Goal: Information Seeking & Learning: Learn about a topic

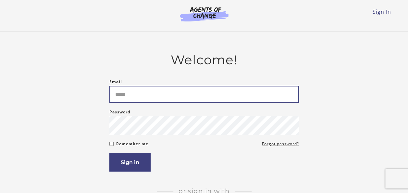
click at [169, 93] on input "Email" at bounding box center [204, 94] width 190 height 17
type input "**********"
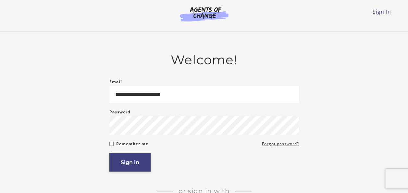
click at [132, 162] on button "Sign in" at bounding box center [129, 162] width 41 height 19
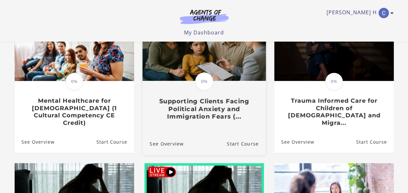
scroll to position [85, 0]
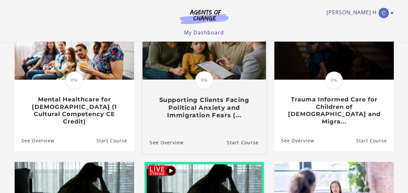
click at [227, 131] on link "Start Course" at bounding box center [246, 142] width 39 height 22
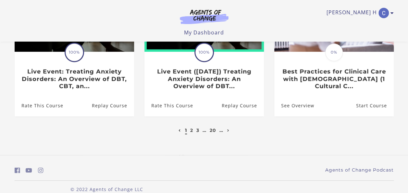
scroll to position [260, 0]
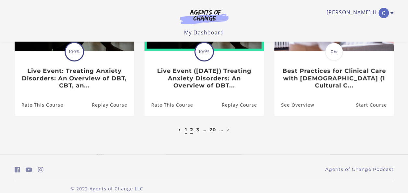
click at [191, 127] on link "2" at bounding box center [191, 130] width 3 height 6
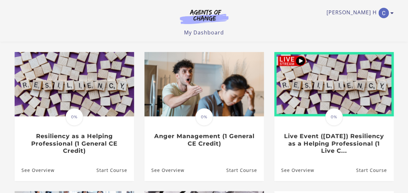
scroll to position [47, 0]
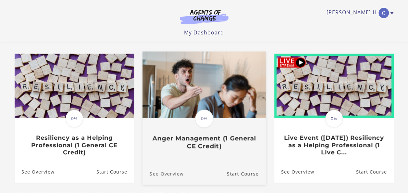
click at [174, 175] on link "See Overview" at bounding box center [162, 173] width 41 height 22
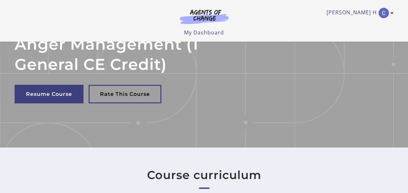
scroll to position [39, 0]
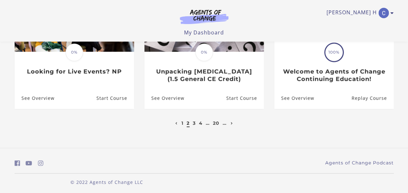
scroll to position [256, 0]
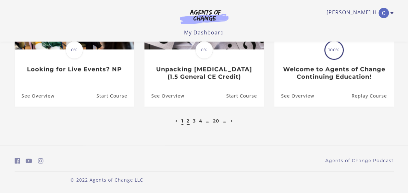
click at [181, 121] on link "1" at bounding box center [182, 121] width 2 height 6
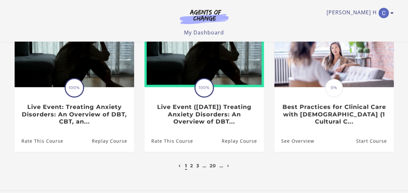
scroll to position [263, 0]
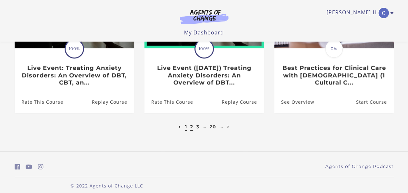
click at [191, 124] on link "2" at bounding box center [191, 127] width 3 height 6
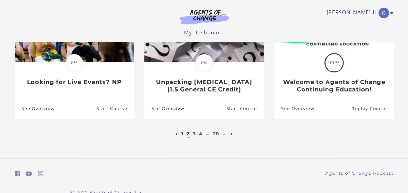
scroll to position [256, 0]
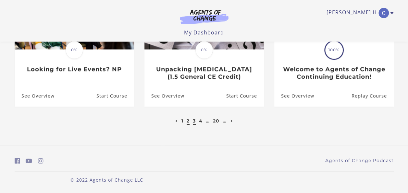
click at [194, 122] on link "3" at bounding box center [194, 121] width 3 height 6
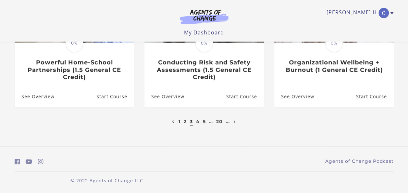
scroll to position [263, 0]
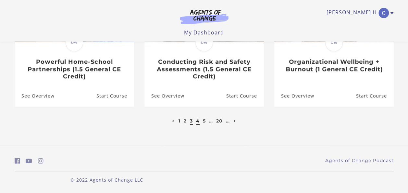
click at [198, 121] on link "4" at bounding box center [198, 121] width 4 height 6
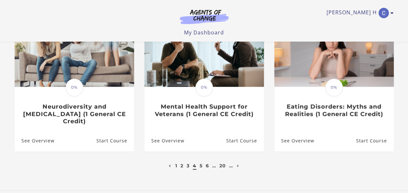
scroll to position [256, 0]
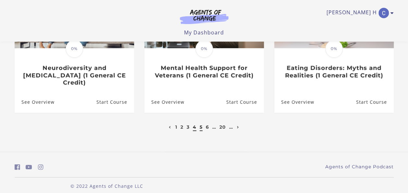
click at [201, 124] on link "5" at bounding box center [201, 127] width 3 height 6
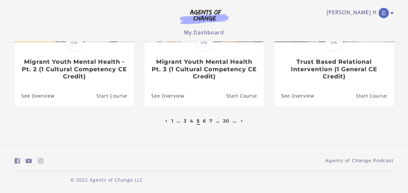
scroll to position [263, 0]
click at [204, 121] on link "6" at bounding box center [204, 121] width 3 height 6
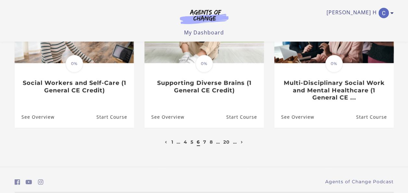
scroll to position [241, 0]
click at [205, 143] on link "7" at bounding box center [204, 142] width 3 height 6
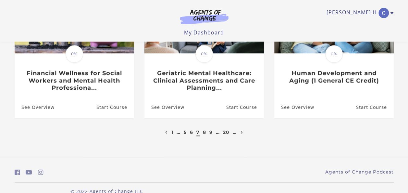
scroll to position [251, 0]
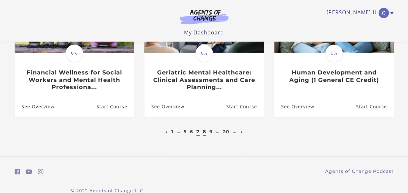
click at [205, 132] on link "8" at bounding box center [204, 132] width 3 height 6
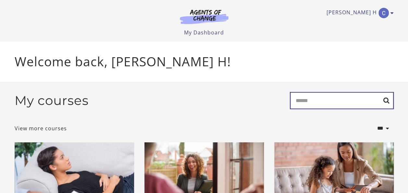
click at [311, 104] on input "Search" at bounding box center [342, 100] width 104 height 17
click at [384, 101] on input "**********" at bounding box center [342, 100] width 104 height 17
click at [386, 102] on input "**********" at bounding box center [342, 100] width 104 height 17
click at [351, 103] on input "**********" at bounding box center [342, 100] width 104 height 17
type input "**********"
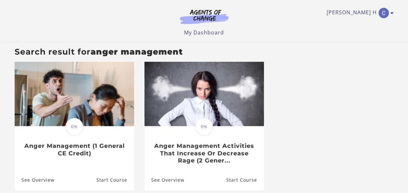
scroll to position [55, 0]
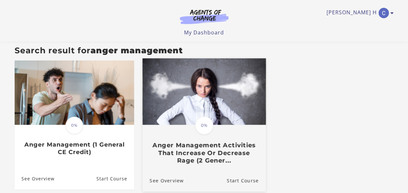
click at [205, 113] on img at bounding box center [203, 91] width 123 height 67
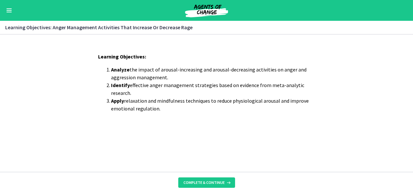
click at [197, 125] on div "Learning Objectives: Analyze the impact of arousal-increasing and arousal-decre…" at bounding box center [206, 109] width 227 height 124
click at [208, 180] on span "Complete & continue" at bounding box center [203, 182] width 41 height 5
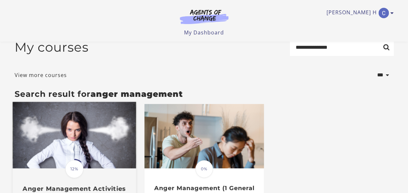
scroll to position [11, 0]
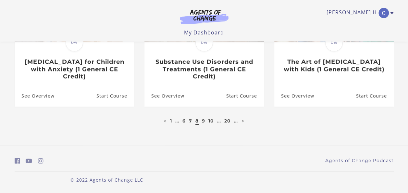
scroll to position [263, 0]
click at [170, 121] on link "1" at bounding box center [171, 121] width 2 height 6
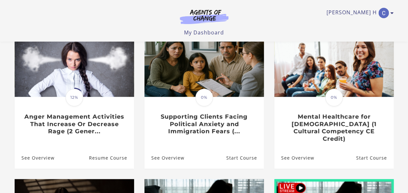
scroll to position [80, 0]
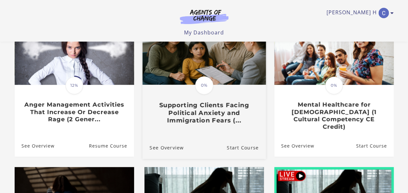
click at [210, 114] on h3 "Supporting Clients Facing Political Anxiety and Immigration Fears (..." at bounding box center [203, 112] width 109 height 23
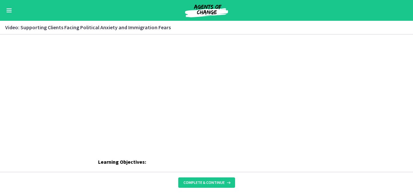
click at [0, 147] on div "Learning Objectives: Define sociopolitical stress and the Politicized Collectiv…" at bounding box center [206, 102] width 413 height 137
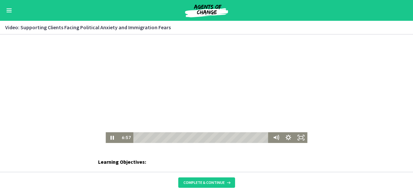
click at [221, 108] on div at bounding box center [207, 88] width 202 height 108
click at [173, 93] on div at bounding box center [207, 88] width 202 height 108
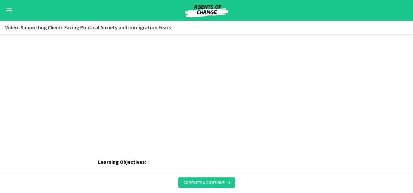
click at [173, 93] on div at bounding box center [207, 88] width 202 height 108
click at [171, 92] on div at bounding box center [207, 88] width 202 height 108
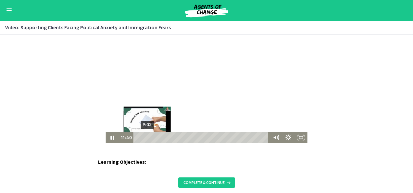
click at [145, 136] on div "9:02" at bounding box center [202, 137] width 130 height 11
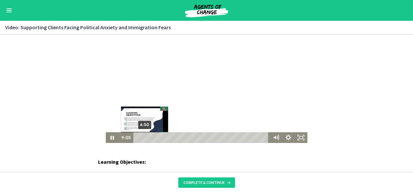
click at [142, 136] on div "6:50" at bounding box center [202, 137] width 130 height 11
click at [143, 136] on div "Playbar" at bounding box center [145, 138] width 4 height 4
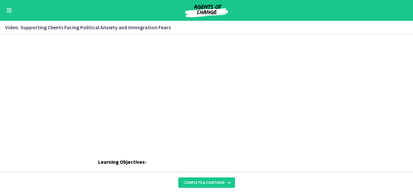
drag, startPoint x: 355, startPoint y: 143, endPoint x: 324, endPoint y: 171, distance: 42.7
click at [324, 143] on html "Click for sound @keyframes VOLUME_SMALL_WAVE_FLASH { 0% { opacity: 0; } 33% { o…" at bounding box center [206, 88] width 413 height 108
click at [196, 153] on div "Learning Objectives: Define sociopolitical stress and the Politicized Collectiv…" at bounding box center [206, 102] width 413 height 137
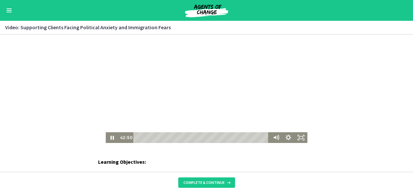
click at [207, 97] on div at bounding box center [207, 88] width 202 height 108
click at [200, 106] on div at bounding box center [207, 88] width 202 height 108
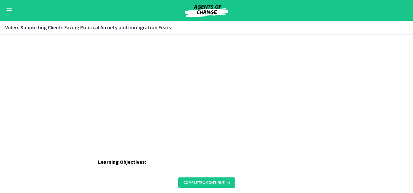
click at [267, 63] on div at bounding box center [207, 88] width 202 height 108
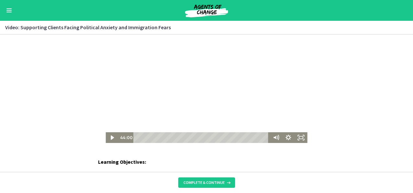
click at [235, 87] on div at bounding box center [207, 88] width 202 height 108
click at [207, 102] on div at bounding box center [207, 88] width 202 height 108
click at [203, 120] on div at bounding box center [207, 88] width 202 height 108
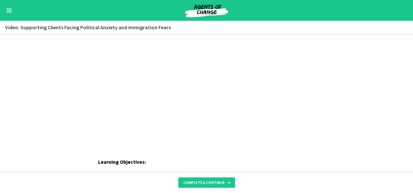
click at [84, 190] on footer "Complete & continue" at bounding box center [206, 182] width 413 height 21
click at [0, 41] on div "The video is loading... Click for sound @keyframes VOLUME_SMALL_WAVE_FLASH { 0%…" at bounding box center [206, 88] width 413 height 108
click at [0, 43] on div "The video is loading... Click for sound @keyframes VOLUME_SMALL_WAVE_FLASH { 0%…" at bounding box center [206, 88] width 413 height 108
click at [0, 49] on div "The video is loading... Click for sound @keyframes VOLUME_SMALL_WAVE_FLASH { 0%…" at bounding box center [206, 88] width 413 height 108
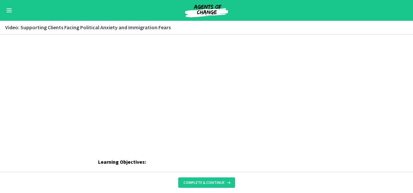
click at [0, 49] on div "The video is loading... Click for sound @keyframes VOLUME_SMALL_WAVE_FLASH { 0%…" at bounding box center [206, 88] width 413 height 108
click at [0, 43] on div "The video is loading... Click for sound @keyframes VOLUME_SMALL_WAVE_FLASH { 0%…" at bounding box center [206, 88] width 413 height 108
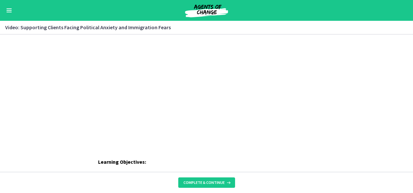
click at [0, 43] on div "The video is loading... Click for sound @keyframes VOLUME_SMALL_WAVE_FLASH { 0%…" at bounding box center [206, 88] width 413 height 108
click at [0, 49] on div "The video is loading... Click for sound @keyframes VOLUME_SMALL_WAVE_FLASH { 0%…" at bounding box center [206, 88] width 413 height 108
click at [0, 60] on div "The video is loading... Click for sound @keyframes VOLUME_SMALL_WAVE_FLASH { 0%…" at bounding box center [206, 88] width 413 height 108
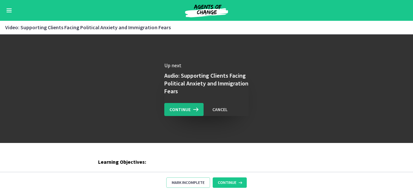
click at [180, 106] on span "Continue" at bounding box center [179, 110] width 21 height 8
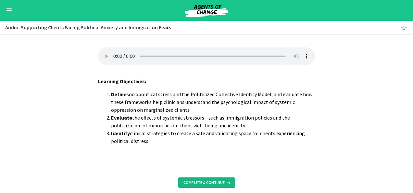
click at [211, 182] on span "Complete & continue" at bounding box center [203, 182] width 41 height 5
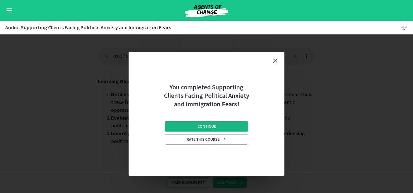
click at [203, 126] on span "Continue" at bounding box center [206, 126] width 19 height 5
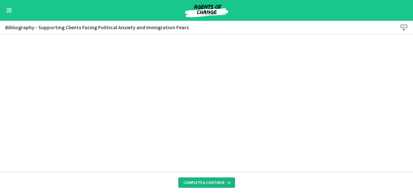
click at [211, 182] on span "Complete & continue" at bounding box center [203, 182] width 41 height 5
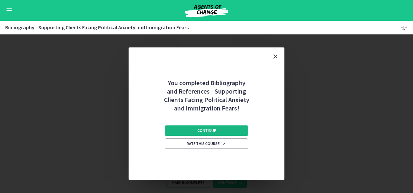
click at [212, 129] on span "Continue" at bounding box center [206, 130] width 19 height 5
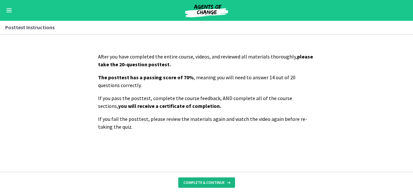
click at [207, 180] on span "Complete & continue" at bounding box center [203, 182] width 41 height 5
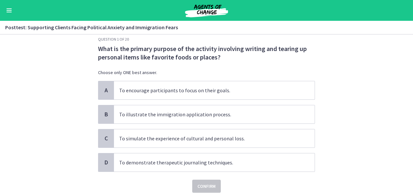
scroll to position [11, 0]
click at [102, 137] on span "C" at bounding box center [106, 138] width 8 height 8
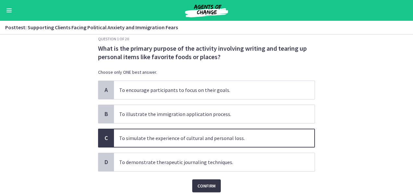
click at [205, 183] on span "Confirm" at bounding box center [206, 186] width 18 height 8
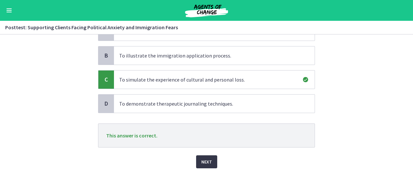
scroll to position [69, 0]
click at [203, 158] on span "Next" at bounding box center [206, 162] width 11 height 8
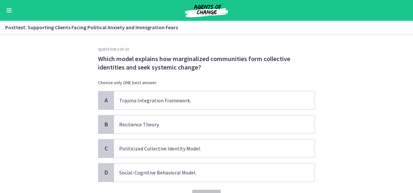
scroll to position [1, 0]
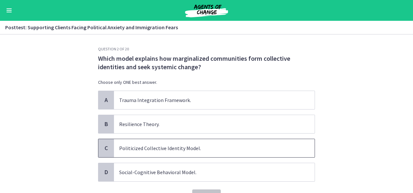
click at [103, 147] on span "C" at bounding box center [106, 148] width 8 height 8
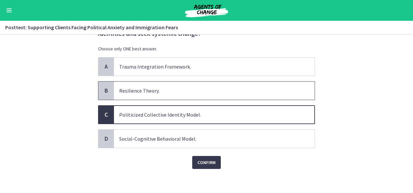
scroll to position [35, 0]
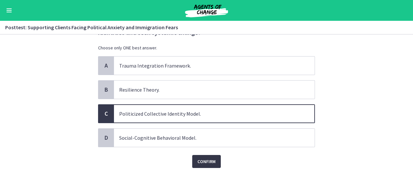
click at [205, 158] on span "Confirm" at bounding box center [206, 161] width 18 height 8
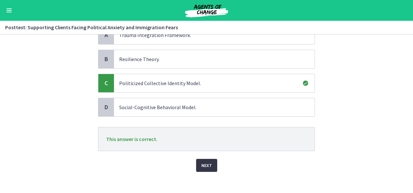
scroll to position [69, 0]
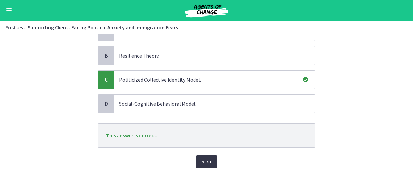
click at [205, 163] on span "Next" at bounding box center [206, 162] width 11 height 8
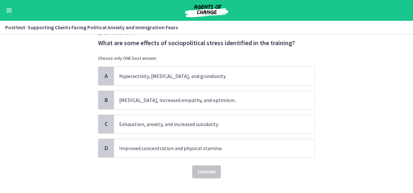
scroll to position [17, 0]
click at [104, 123] on span "C" at bounding box center [106, 124] width 8 height 8
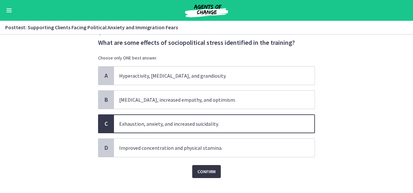
click at [208, 171] on span "Confirm" at bounding box center [206, 172] width 18 height 8
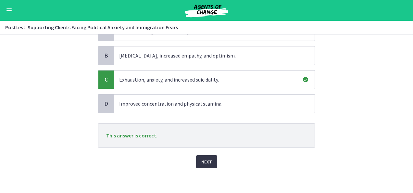
scroll to position [61, 0]
click at [205, 158] on span "Next" at bounding box center [206, 162] width 11 height 8
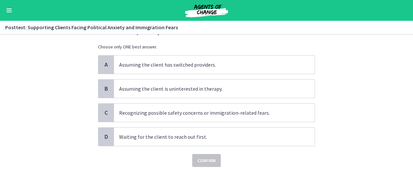
scroll to position [0, 0]
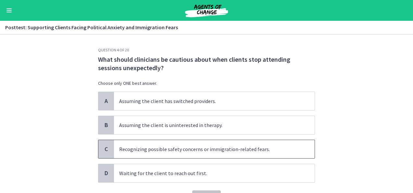
click at [102, 151] on span "C" at bounding box center [106, 149] width 8 height 8
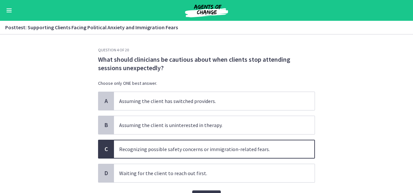
scroll to position [35, 0]
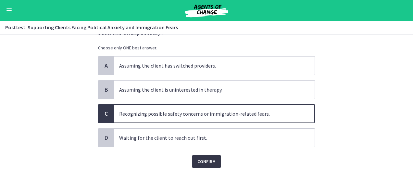
click at [205, 158] on span "Confirm" at bounding box center [206, 161] width 18 height 8
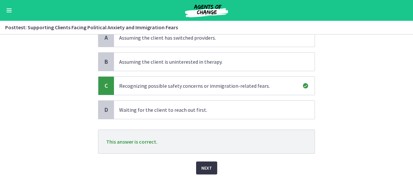
scroll to position [69, 0]
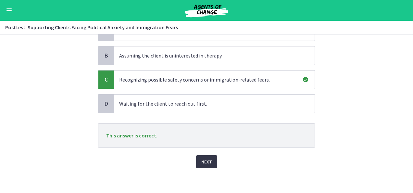
click at [205, 158] on span "Next" at bounding box center [206, 162] width 11 height 8
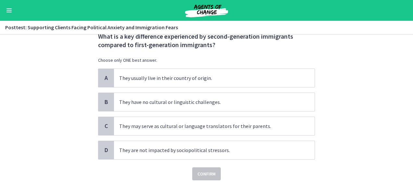
scroll to position [23, 0]
click at [106, 125] on span "C" at bounding box center [106, 126] width 8 height 8
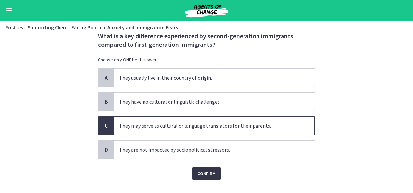
click at [207, 170] on span "Confirm" at bounding box center [206, 173] width 18 height 8
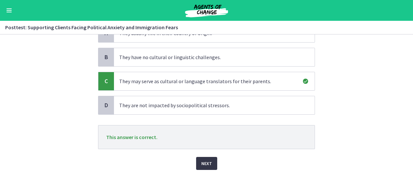
scroll to position [68, 0]
click at [206, 160] on span "Next" at bounding box center [206, 163] width 11 height 8
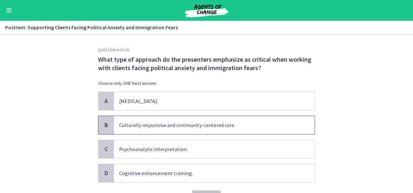
click at [102, 126] on span "B" at bounding box center [106, 125] width 8 height 8
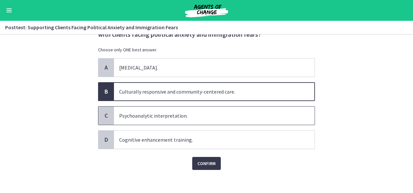
scroll to position [35, 0]
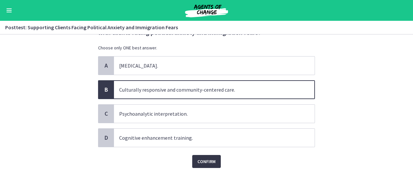
click at [208, 158] on span "Confirm" at bounding box center [206, 161] width 18 height 8
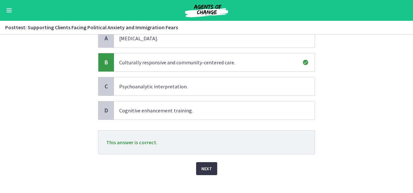
scroll to position [69, 0]
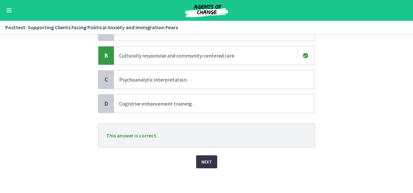
click at [208, 158] on span "Next" at bounding box center [206, 162] width 11 height 8
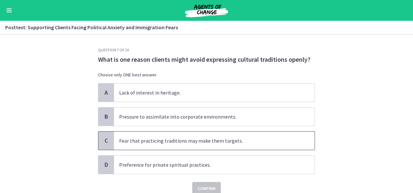
click at [107, 138] on div "C" at bounding box center [106, 140] width 16 height 18
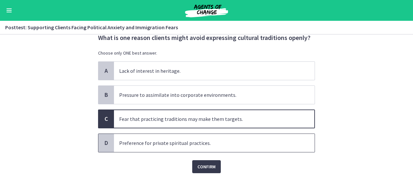
scroll to position [23, 0]
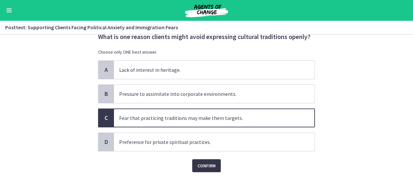
click at [209, 164] on span "Confirm" at bounding box center [206, 166] width 18 height 8
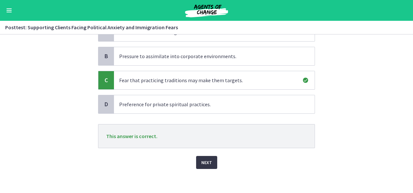
scroll to position [61, 0]
click at [209, 160] on button "Next" at bounding box center [206, 161] width 21 height 13
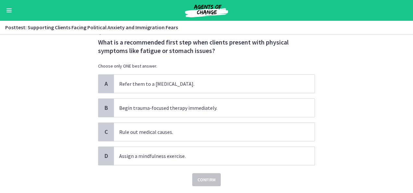
scroll to position [18, 0]
click at [105, 128] on span "C" at bounding box center [106, 132] width 8 height 8
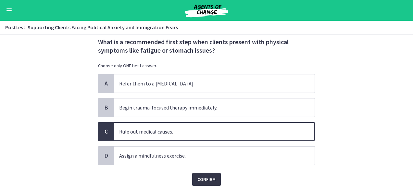
click at [206, 176] on span "Confirm" at bounding box center [206, 179] width 18 height 8
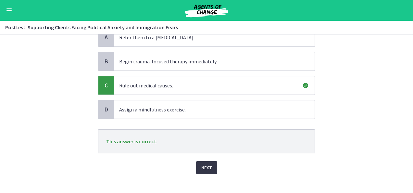
scroll to position [67, 0]
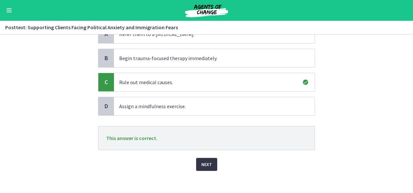
click at [207, 161] on span "Next" at bounding box center [206, 164] width 11 height 8
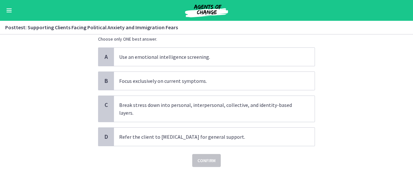
scroll to position [0, 0]
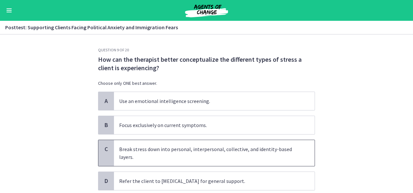
click at [103, 150] on span "C" at bounding box center [106, 149] width 8 height 8
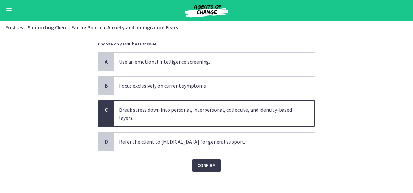
scroll to position [43, 0]
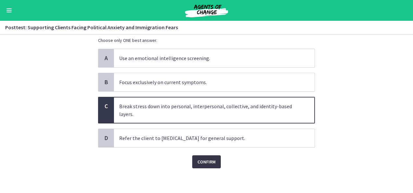
click at [208, 159] on span "Confirm" at bounding box center [206, 162] width 18 height 8
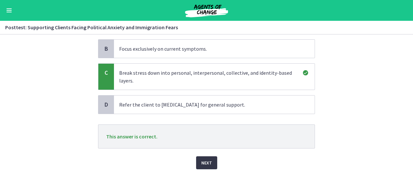
scroll to position [77, 0]
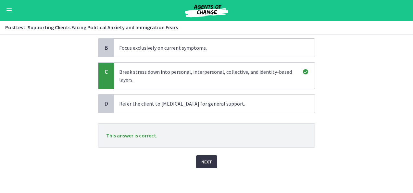
click at [208, 159] on span "Next" at bounding box center [206, 162] width 11 height 8
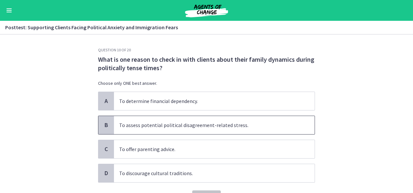
click at [103, 124] on span "B" at bounding box center [106, 125] width 8 height 8
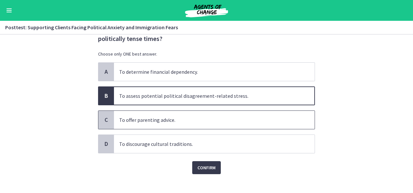
scroll to position [35, 0]
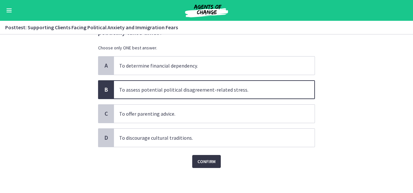
click at [207, 159] on span "Confirm" at bounding box center [206, 161] width 18 height 8
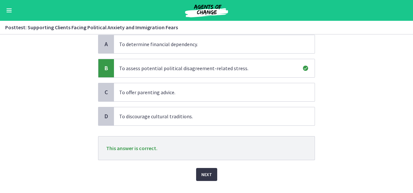
scroll to position [69, 0]
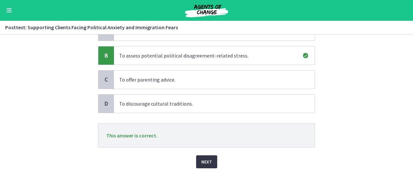
click at [207, 159] on span "Next" at bounding box center [206, 162] width 11 height 8
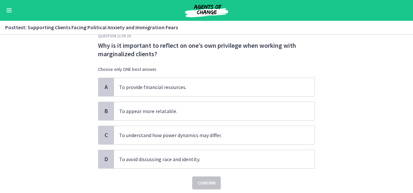
scroll to position [14, 0]
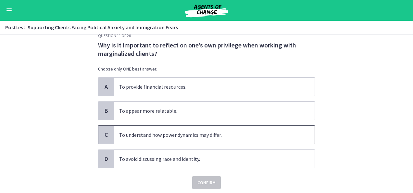
click at [102, 134] on span "C" at bounding box center [106, 135] width 8 height 8
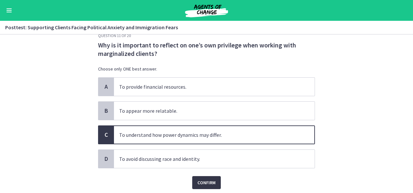
click at [211, 180] on span "Confirm" at bounding box center [206, 183] width 18 height 8
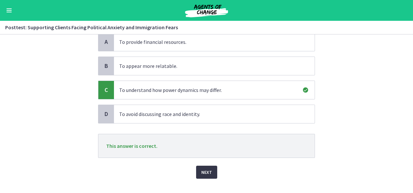
scroll to position [66, 0]
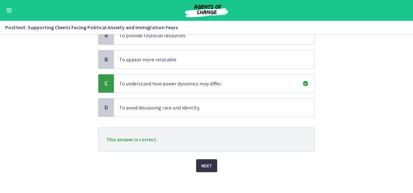
click at [206, 163] on span "Next" at bounding box center [206, 166] width 11 height 8
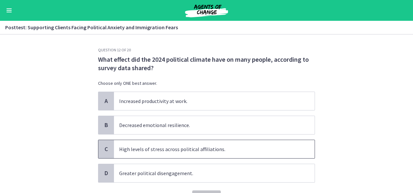
click at [105, 146] on span "C" at bounding box center [106, 149] width 8 height 8
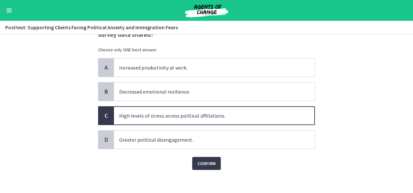
scroll to position [35, 0]
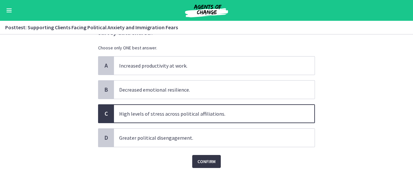
click at [205, 160] on span "Confirm" at bounding box center [206, 161] width 18 height 8
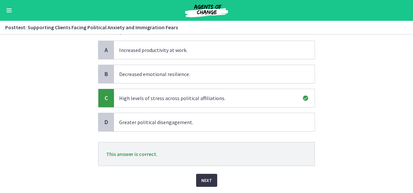
scroll to position [69, 0]
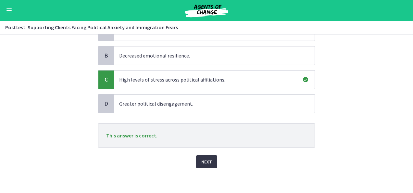
click at [205, 160] on span "Next" at bounding box center [206, 162] width 11 height 8
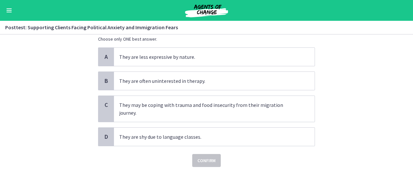
scroll to position [0, 0]
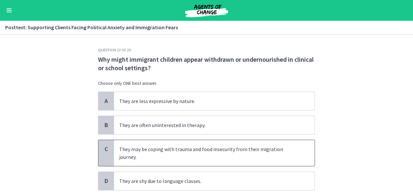
click at [105, 149] on span "C" at bounding box center [106, 149] width 8 height 8
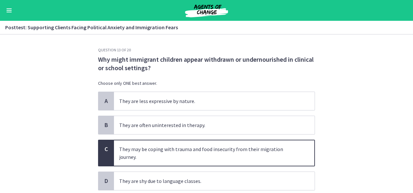
scroll to position [35, 0]
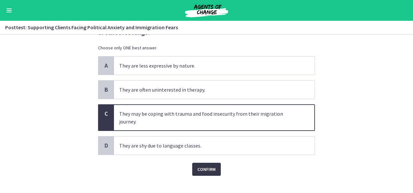
click at [205, 165] on span "Confirm" at bounding box center [206, 169] width 18 height 8
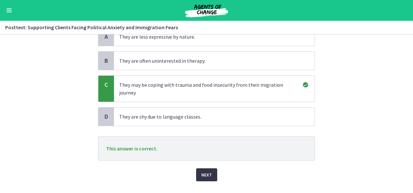
scroll to position [69, 0]
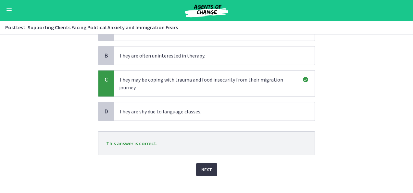
click at [205, 166] on span "Next" at bounding box center [206, 170] width 11 height 8
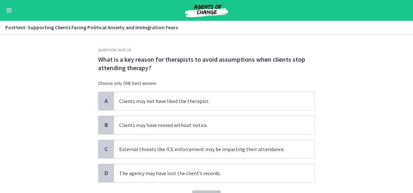
scroll to position [0, 0]
click at [321, 126] on section "Question 14 of 20 What is a key reason for therapists to avoid assumptions when…" at bounding box center [206, 113] width 413 height 158
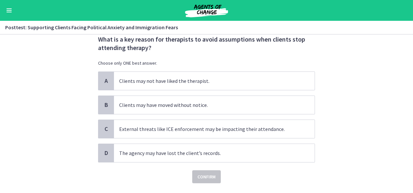
scroll to position [20, 0]
click at [104, 128] on span "C" at bounding box center [106, 129] width 8 height 8
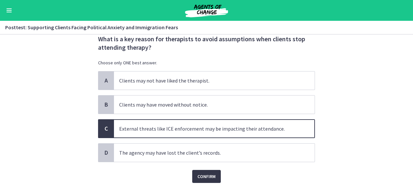
click at [203, 176] on span "Confirm" at bounding box center [206, 176] width 18 height 8
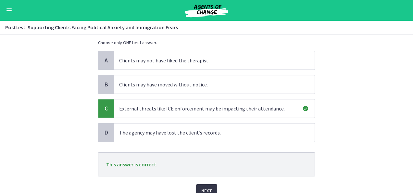
scroll to position [56, 0]
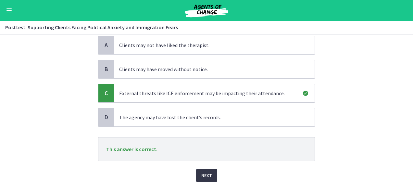
click at [203, 176] on span "Next" at bounding box center [206, 175] width 11 height 8
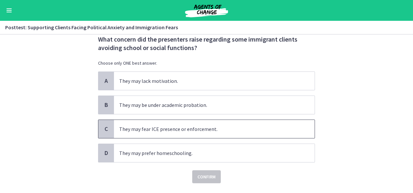
scroll to position [20, 0]
click at [104, 125] on span "C" at bounding box center [106, 129] width 8 height 8
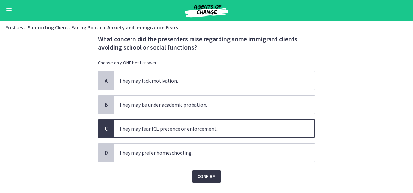
click at [203, 173] on span "Confirm" at bounding box center [206, 176] width 18 height 8
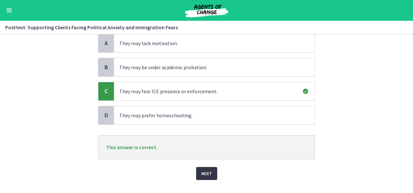
scroll to position [69, 0]
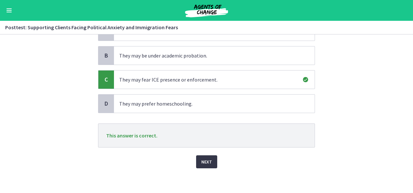
click at [205, 161] on span "Next" at bounding box center [206, 162] width 11 height 8
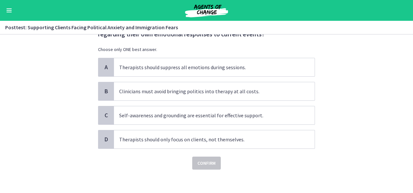
scroll to position [35, 0]
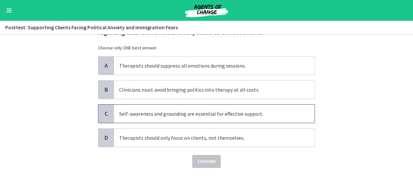
click at [103, 111] on span "C" at bounding box center [106, 114] width 8 height 8
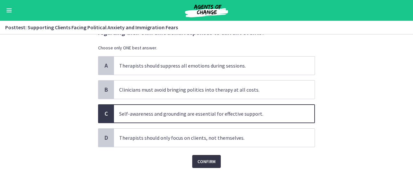
click at [205, 158] on span "Confirm" at bounding box center [206, 161] width 18 height 8
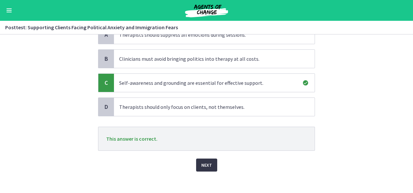
scroll to position [67, 0]
click at [207, 162] on span "Next" at bounding box center [206, 165] width 11 height 8
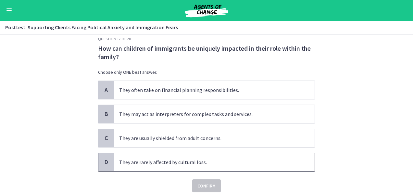
scroll to position [13, 0]
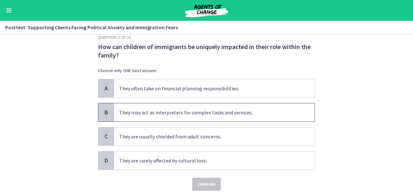
click at [103, 111] on span "B" at bounding box center [106, 112] width 8 height 8
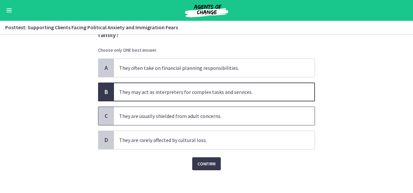
scroll to position [35, 0]
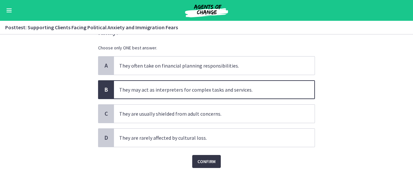
click at [206, 158] on span "Confirm" at bounding box center [206, 161] width 18 height 8
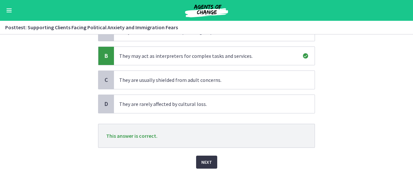
scroll to position [69, 0]
click at [204, 160] on span "Next" at bounding box center [206, 162] width 11 height 8
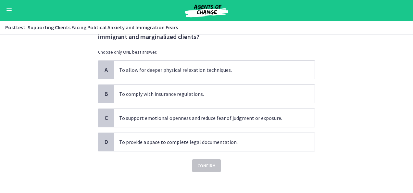
scroll to position [33, 0]
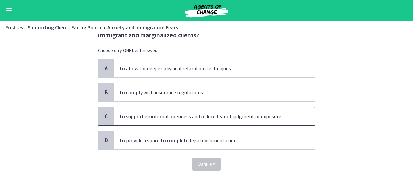
click at [102, 114] on span "C" at bounding box center [106, 116] width 8 height 8
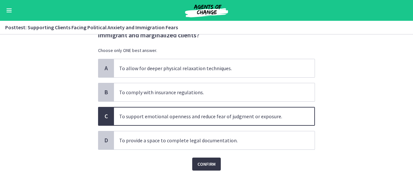
click at [212, 162] on span "Confirm" at bounding box center [206, 164] width 18 height 8
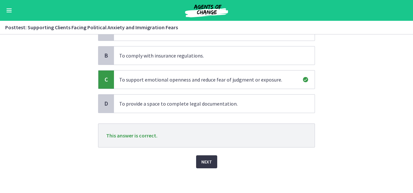
scroll to position [69, 0]
click at [211, 162] on button "Next" at bounding box center [206, 162] width 21 height 13
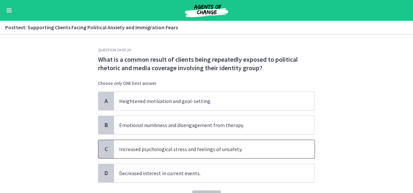
click at [104, 149] on span "C" at bounding box center [106, 149] width 8 height 8
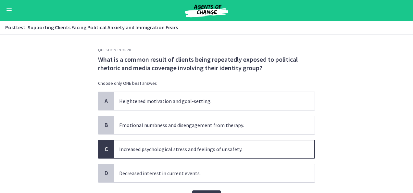
scroll to position [35, 0]
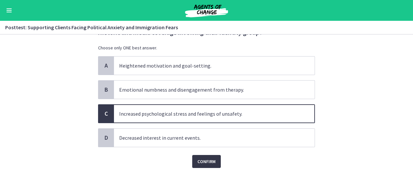
click at [207, 158] on span "Confirm" at bounding box center [206, 161] width 18 height 8
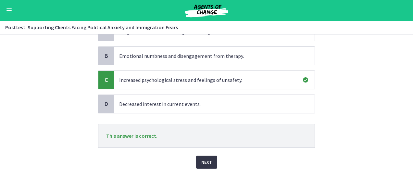
scroll to position [69, 0]
click at [206, 159] on span "Next" at bounding box center [206, 162] width 11 height 8
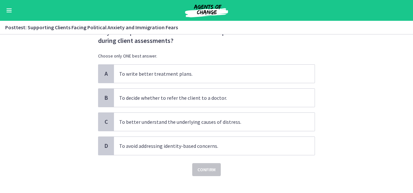
scroll to position [35, 0]
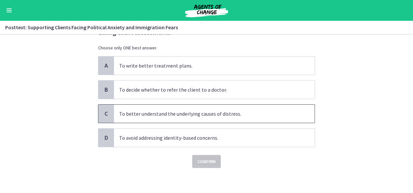
click at [102, 111] on span "C" at bounding box center [106, 114] width 8 height 8
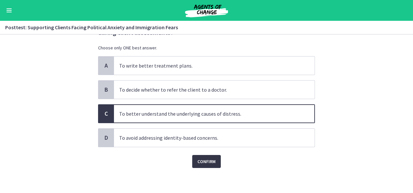
click at [206, 159] on span "Confirm" at bounding box center [206, 161] width 18 height 8
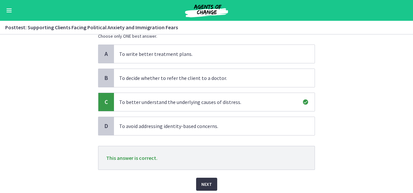
scroll to position [69, 0]
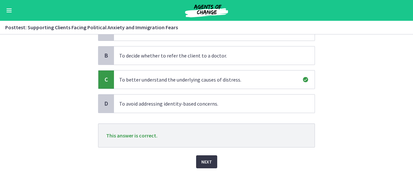
click at [206, 159] on span "Next" at bounding box center [206, 162] width 11 height 8
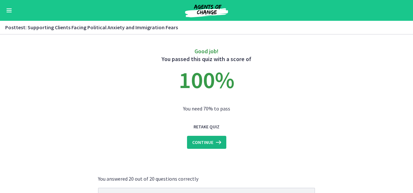
click at [205, 141] on span "Continue" at bounding box center [202, 142] width 21 height 8
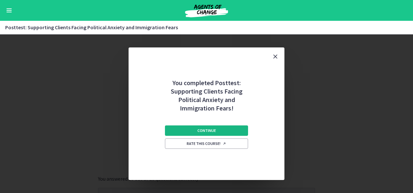
click at [210, 130] on span "Continue" at bounding box center [206, 130] width 19 height 5
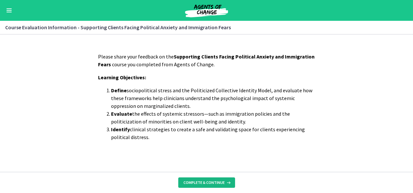
click at [205, 180] on span "Complete & continue" at bounding box center [203, 182] width 41 height 5
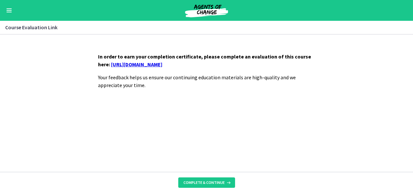
click at [132, 65] on link "[URL][DOMAIN_NAME]" at bounding box center [136, 64] width 51 height 6
